Goal: Task Accomplishment & Management: Manage account settings

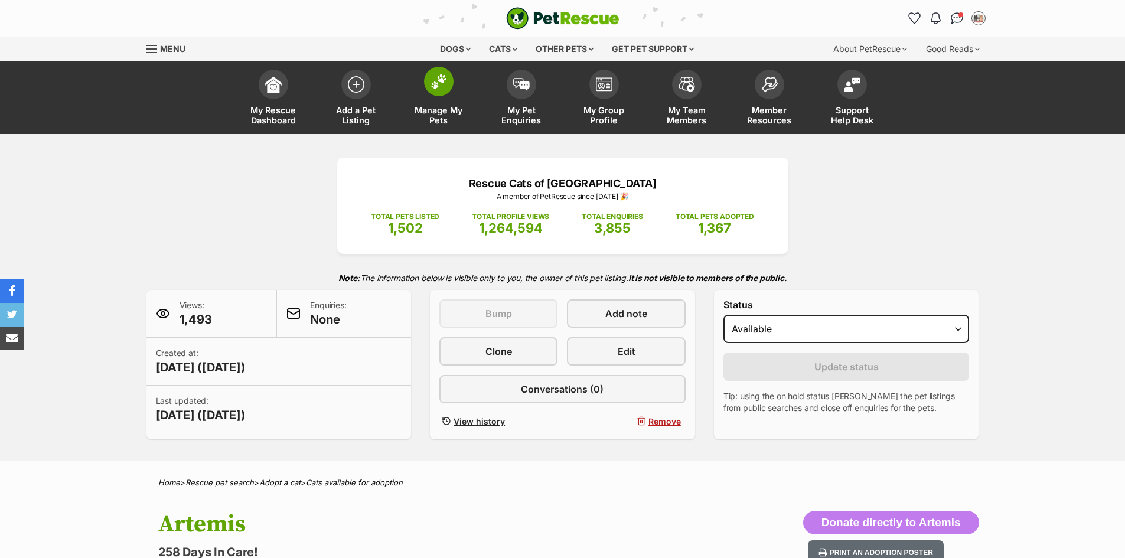
click at [433, 87] on img at bounding box center [438, 81] width 17 height 15
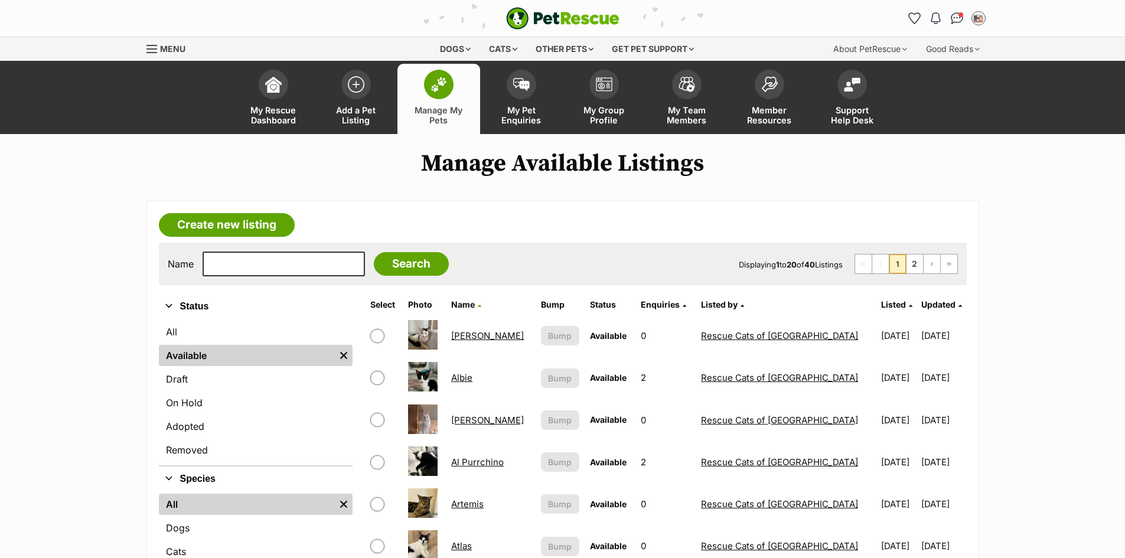
drag, startPoint x: 275, startPoint y: 247, endPoint x: 276, endPoint y: 258, distance: 10.7
click at [278, 251] on div "Name Search Displaying 1 to 20 of 40 Listings First Page Previous Page 1 2 Next…" at bounding box center [563, 264] width 808 height 43
click at [275, 260] on input "text" at bounding box center [284, 264] width 162 height 25
type input "lumi"
click at [374, 252] on input "Search" at bounding box center [411, 264] width 75 height 24
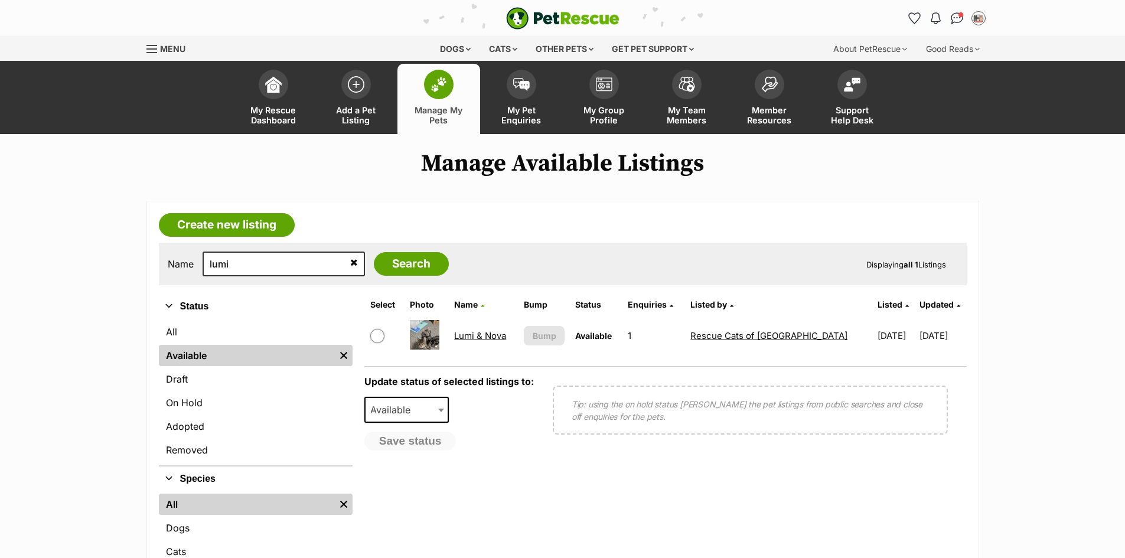
click at [470, 337] on link "Lumi & Nova" at bounding box center [480, 335] width 52 height 11
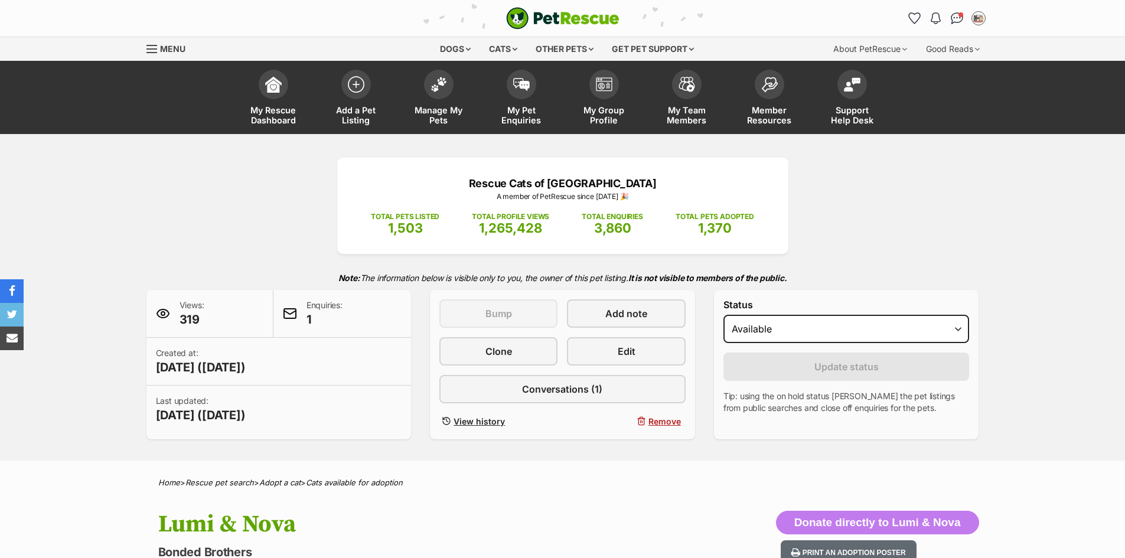
click at [812, 311] on div "Status Draft - not available as listing has enquires Available On hold Adopted" at bounding box center [846, 321] width 246 height 44
click at [814, 317] on select "Draft - not available as listing has enquires Available On hold Adopted" at bounding box center [846, 329] width 246 height 28
select select "rehomed"
click at [723, 315] on select "Draft - not available as listing has enquires Available On hold Adopted" at bounding box center [846, 329] width 246 height 28
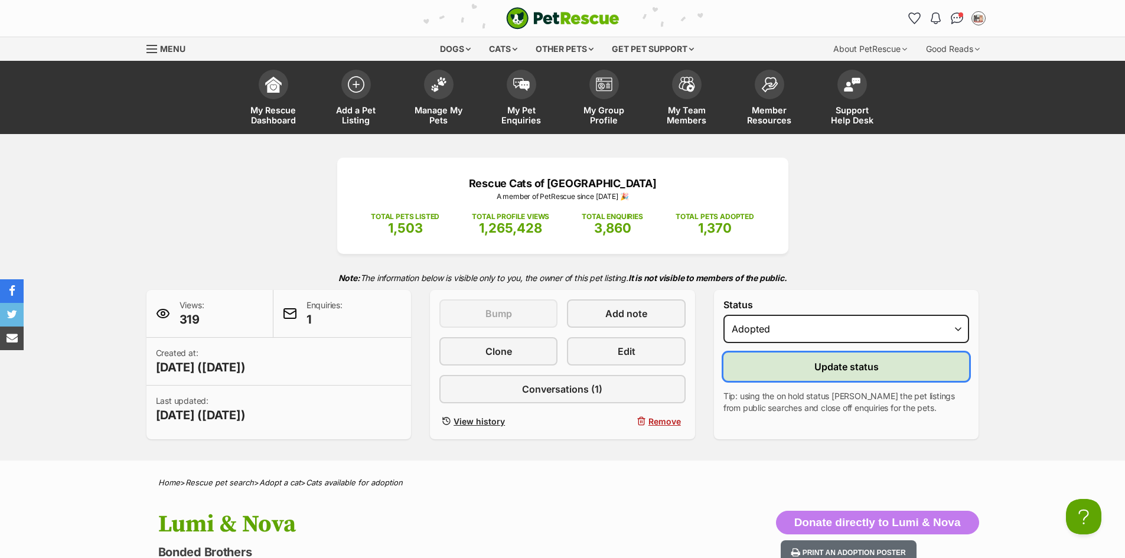
click at [855, 364] on span "Update status" at bounding box center [846, 367] width 64 height 14
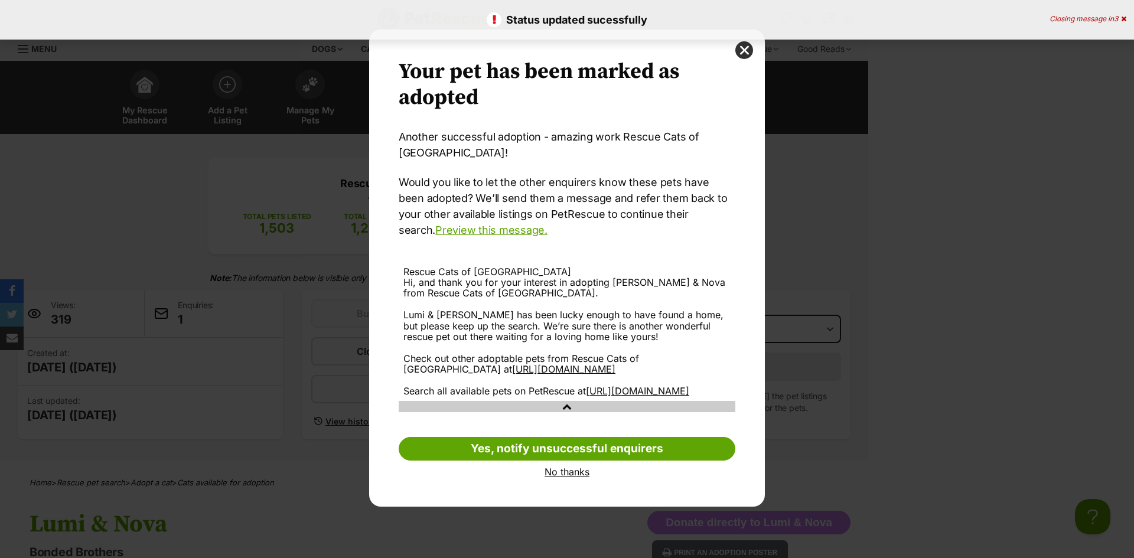
click at [559, 491] on div "Your pet has been marked as adopted Another successful adoption - amazing work …" at bounding box center [567, 268] width 396 height 477
click at [559, 477] on link "No thanks" at bounding box center [567, 472] width 337 height 11
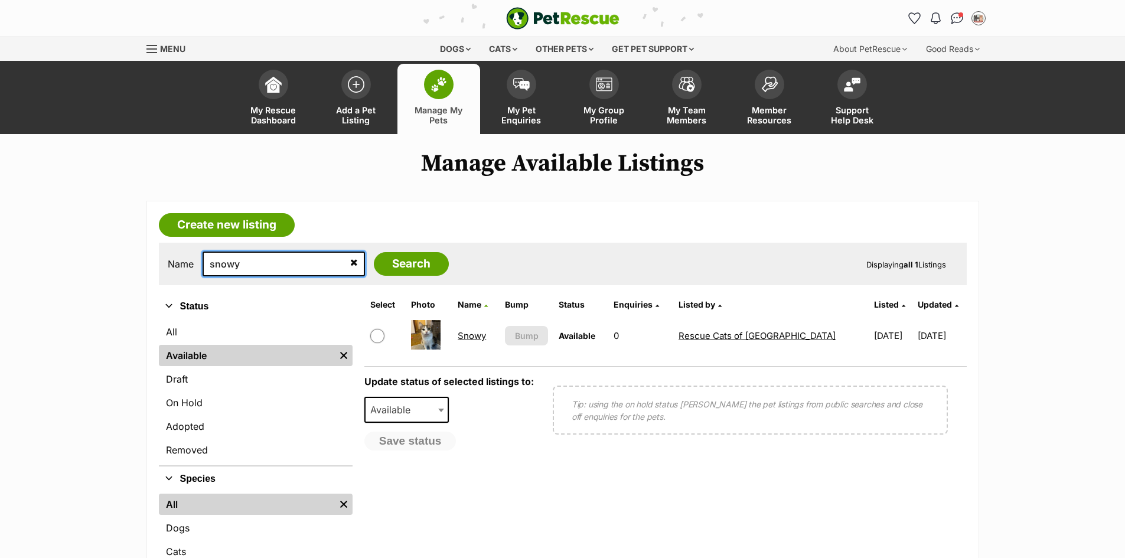
click at [244, 262] on input "snowy" at bounding box center [284, 264] width 162 height 25
type input "stumpy"
click at [374, 252] on input "Search" at bounding box center [411, 264] width 75 height 24
click at [324, 257] on input "stumpy" at bounding box center [284, 264] width 162 height 25
click at [350, 266] on icon at bounding box center [354, 261] width 8 height 9
